Goal: Feedback & Contribution: Submit feedback/report problem

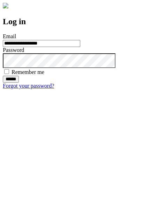
type input "**********"
click at [19, 83] on input "******" at bounding box center [11, 79] width 16 height 7
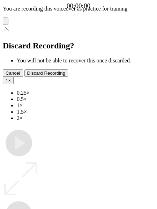
type input "**********"
